Goal: Transaction & Acquisition: Obtain resource

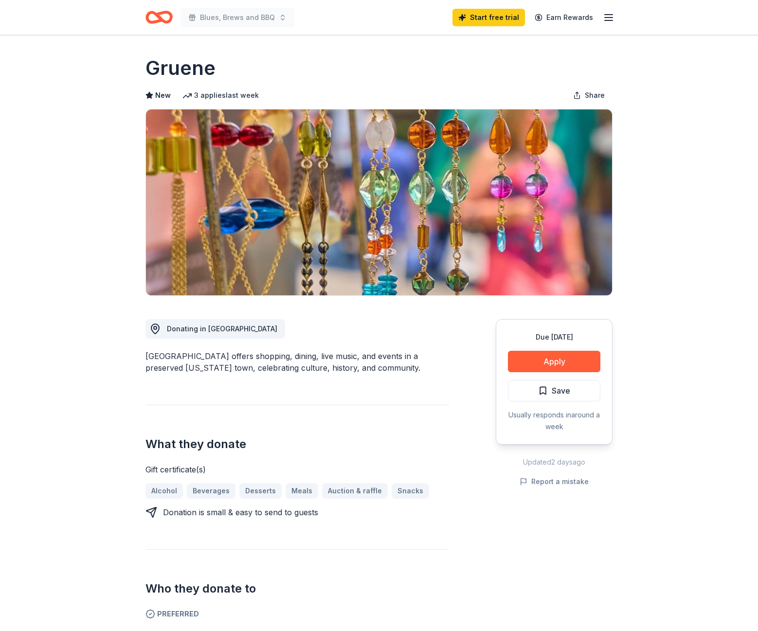
drag, startPoint x: 210, startPoint y: 68, endPoint x: 135, endPoint y: 66, distance: 75.5
click at [135, 66] on div "Gruene New 3 applies last week Share Donating in TX Gruene Historic District of…" at bounding box center [379, 618] width 498 height 1166
click at [165, 69] on h1 "Gruene" at bounding box center [181, 68] width 70 height 27
click at [166, 69] on h1 "Gruene" at bounding box center [181, 68] width 70 height 27
